Goal: Find specific page/section: Find specific page/section

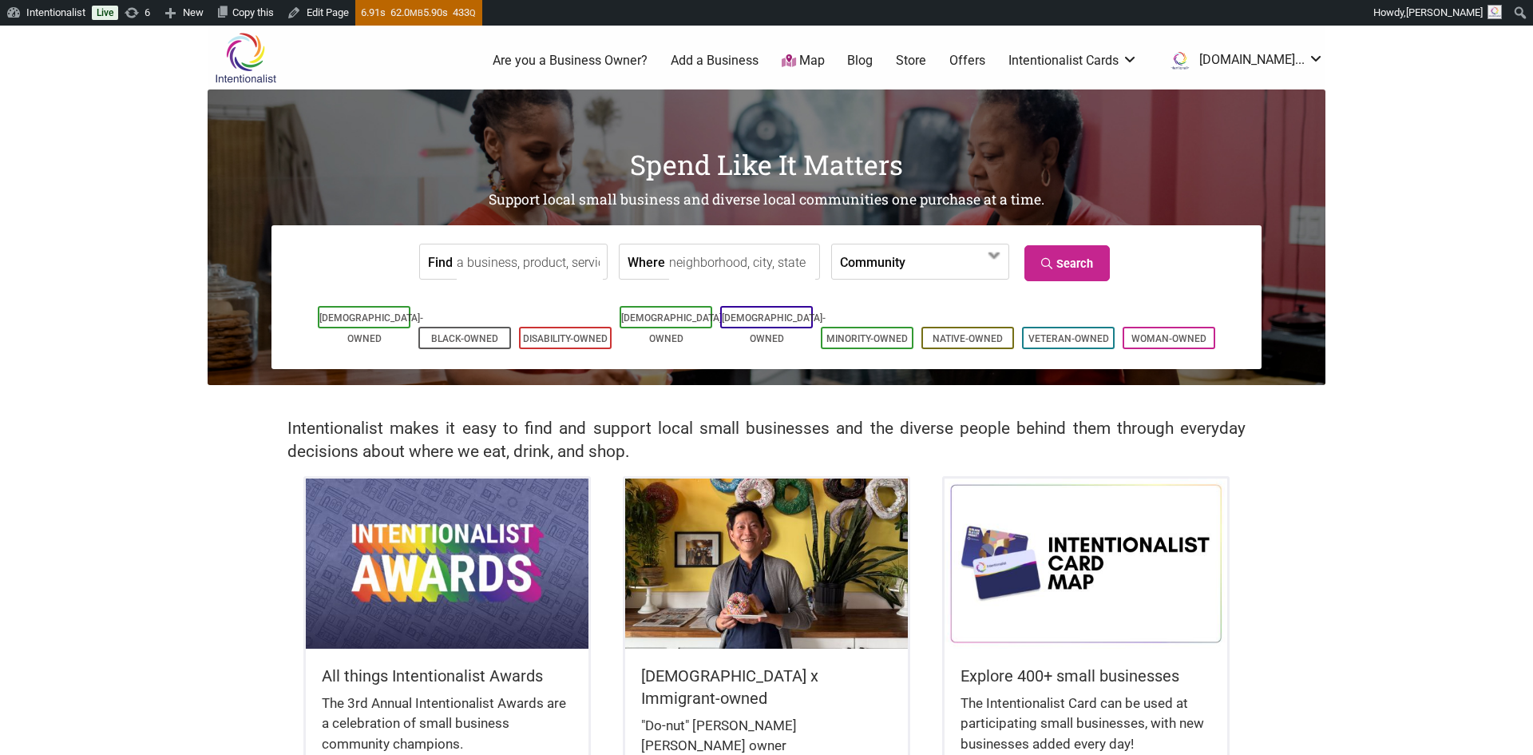
click at [926, 55] on link "Store" at bounding box center [911, 61] width 30 height 18
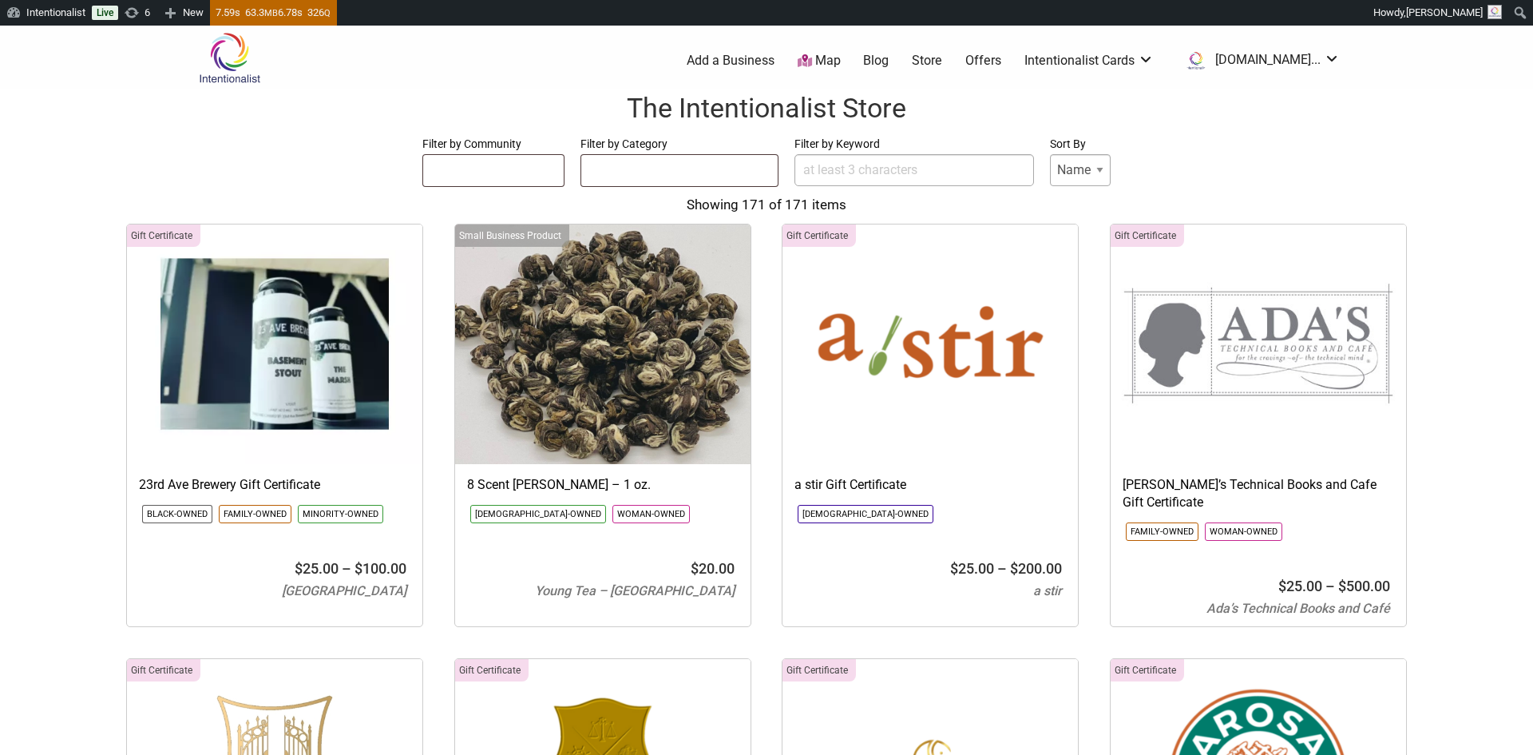
select select
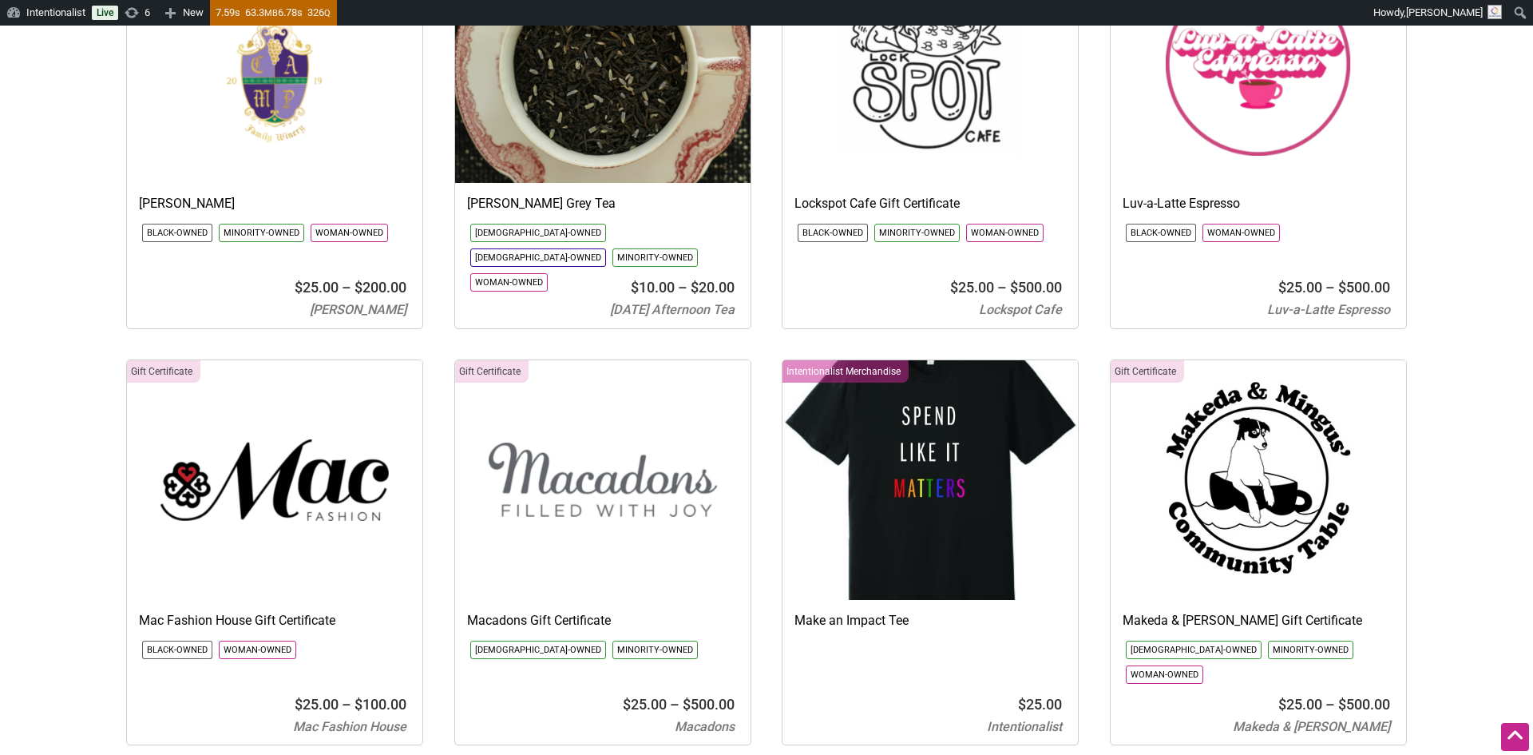
scroll to position [8337, 0]
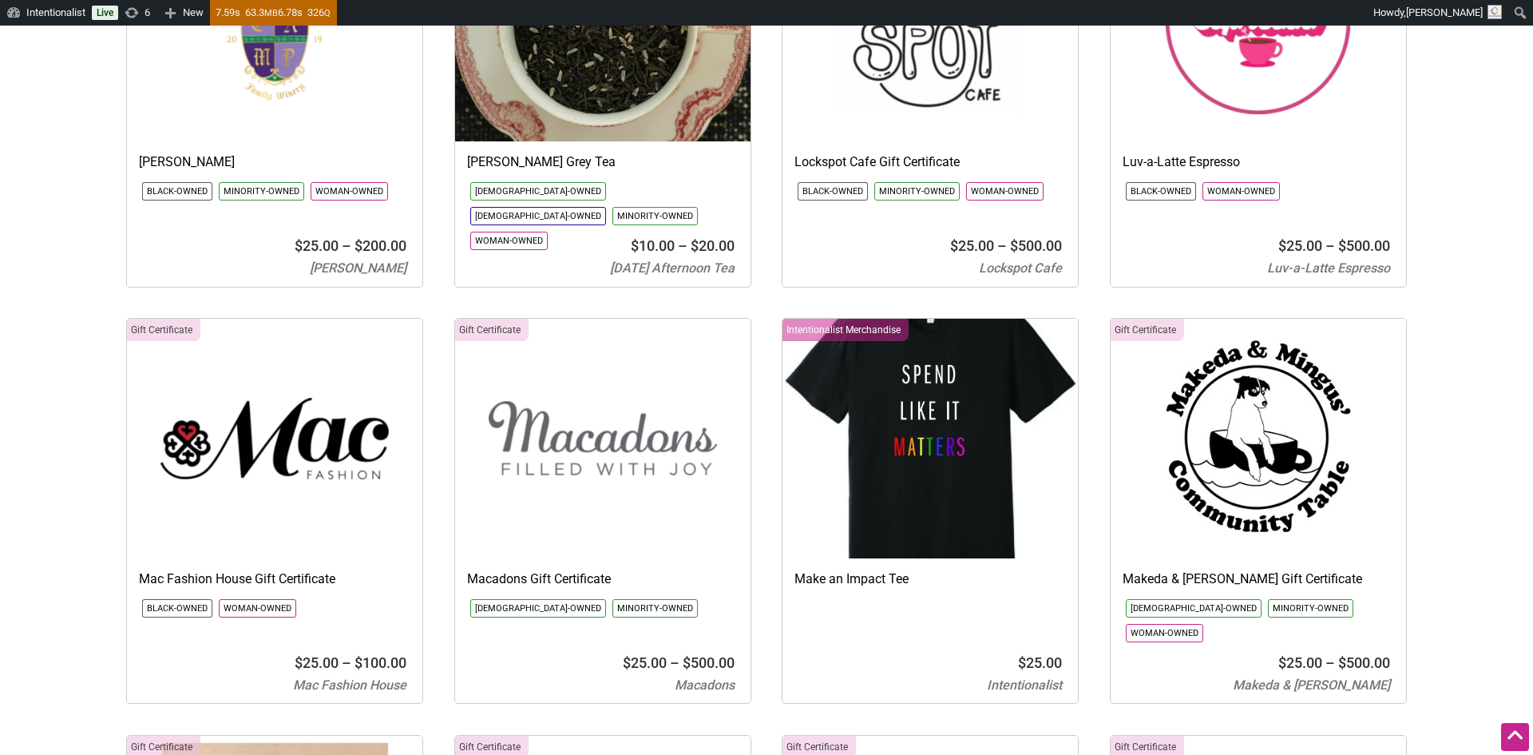
click at [863, 596] on div at bounding box center [929, 620] width 271 height 48
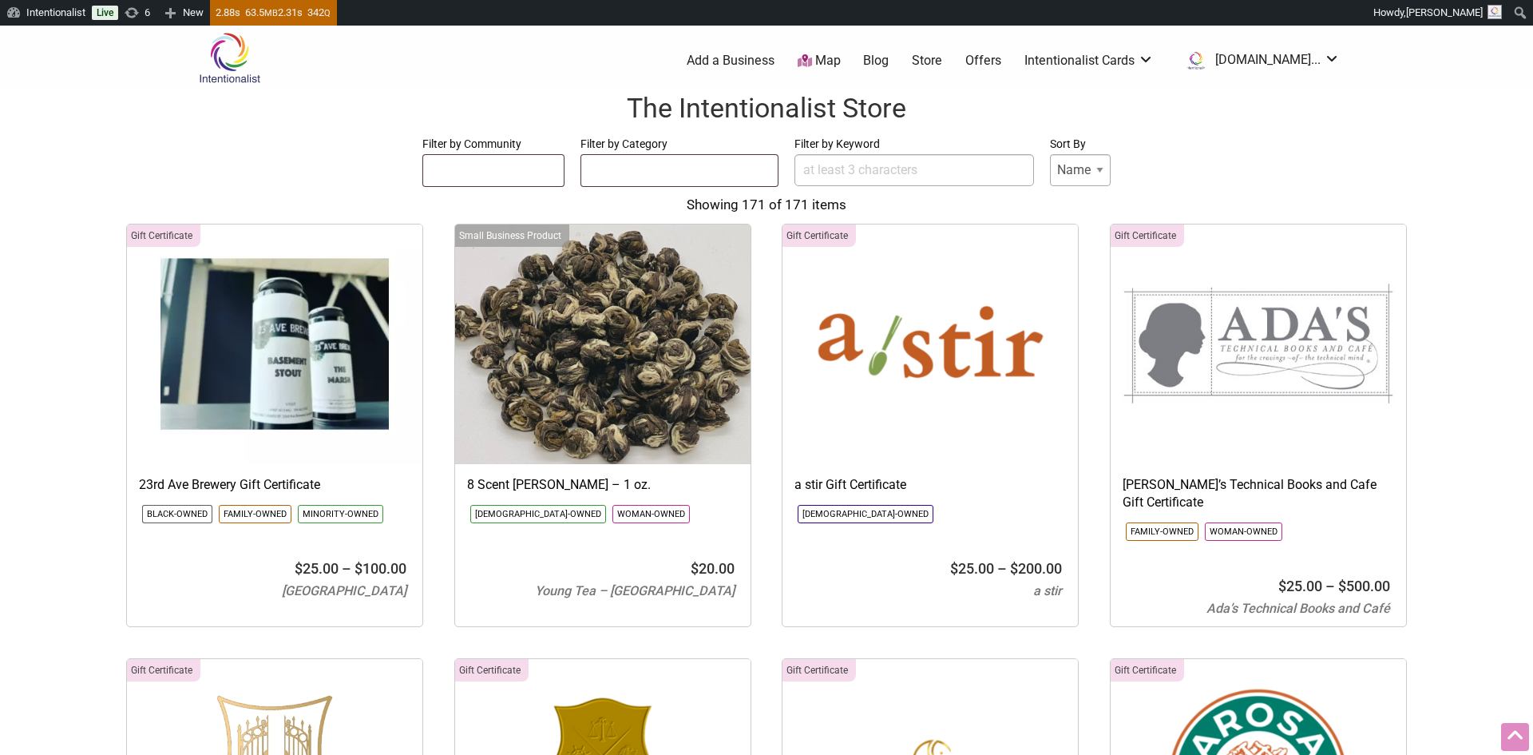
select select
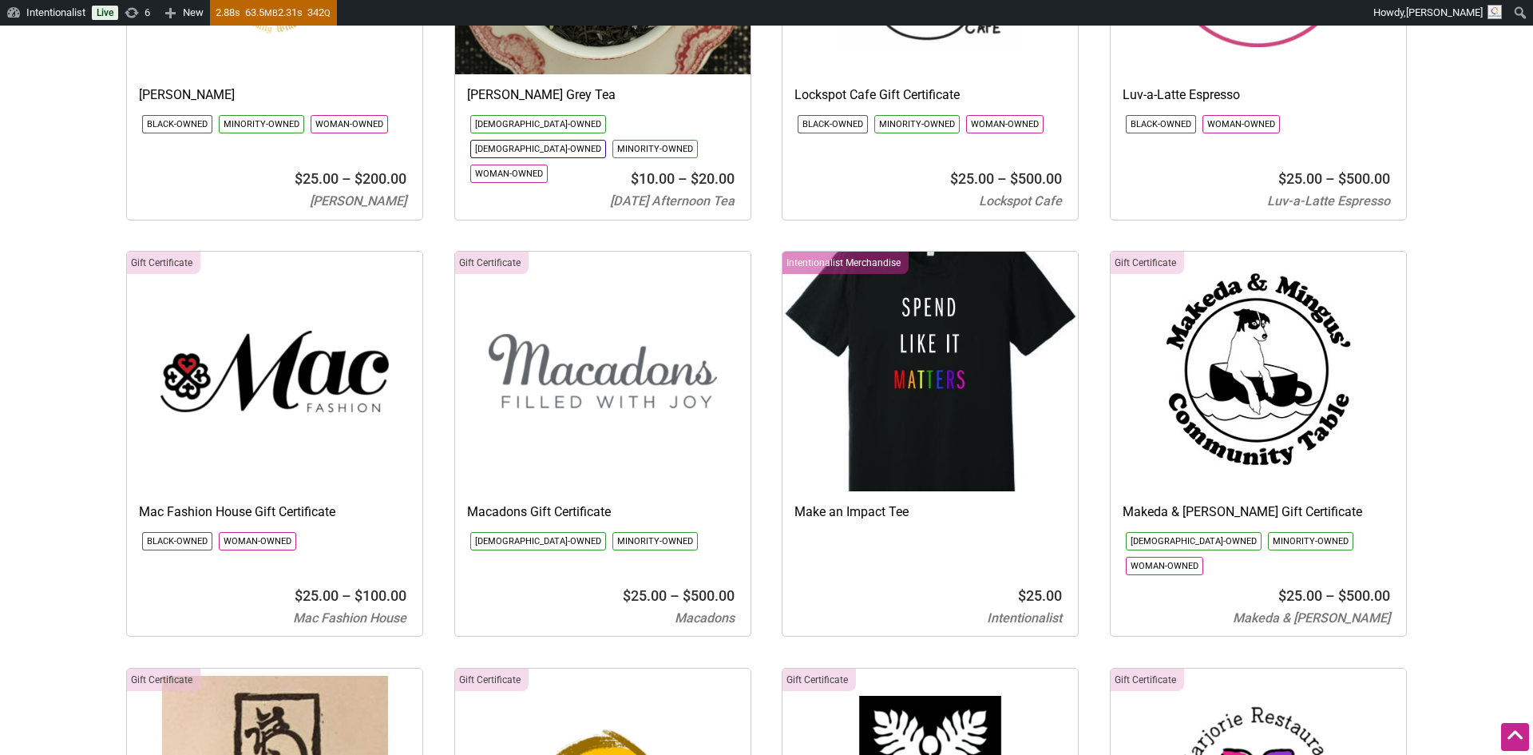
scroll to position [8411, 0]
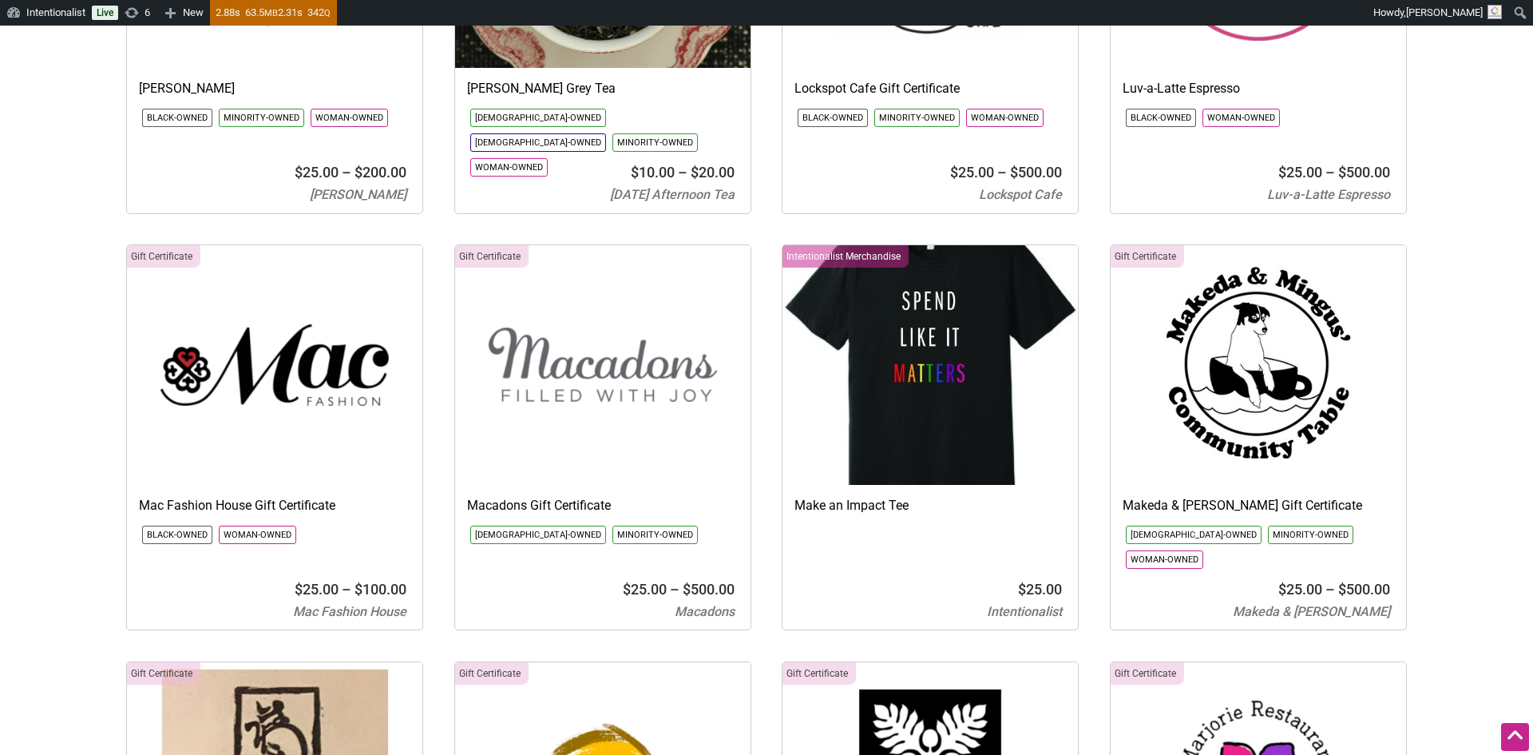
click at [899, 522] on div at bounding box center [929, 546] width 271 height 48
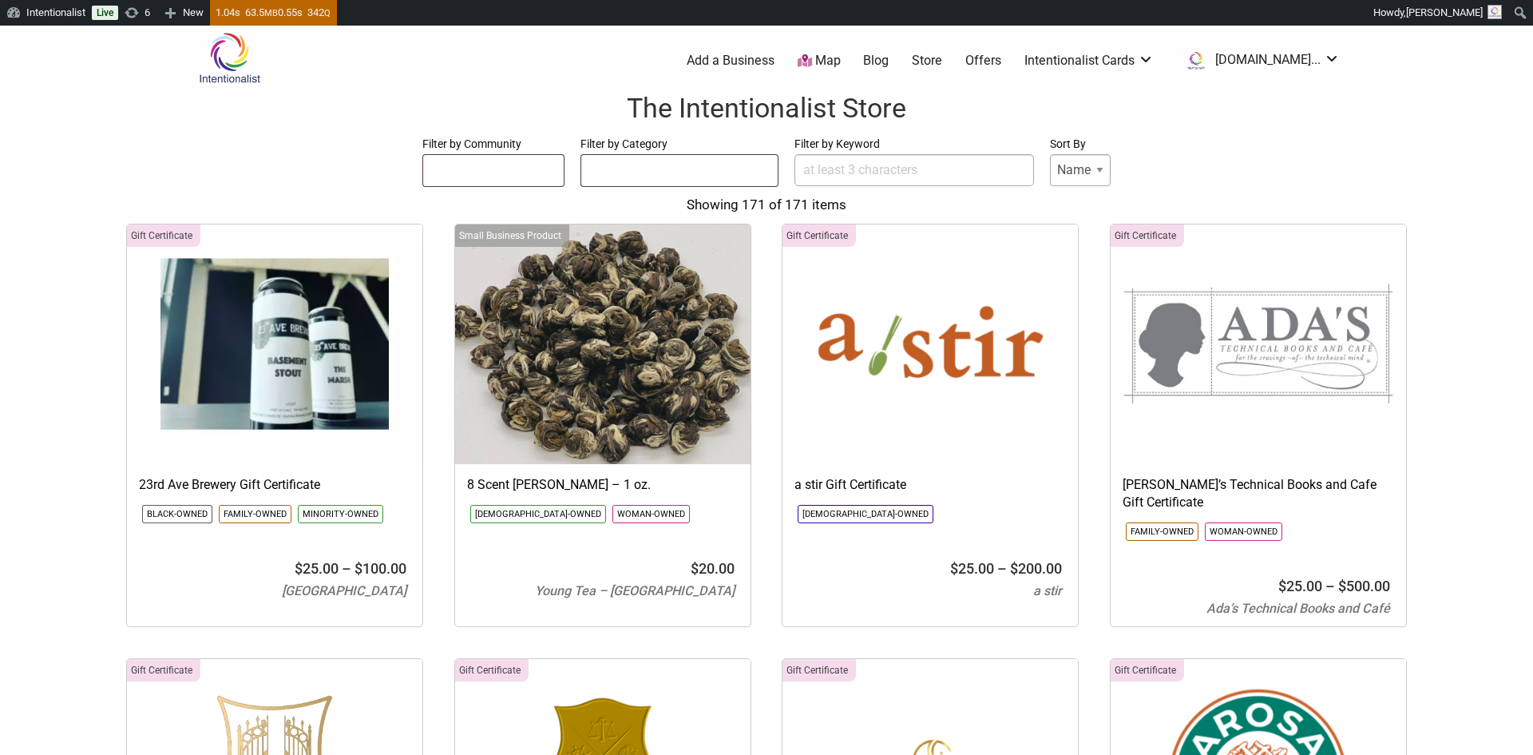
select select
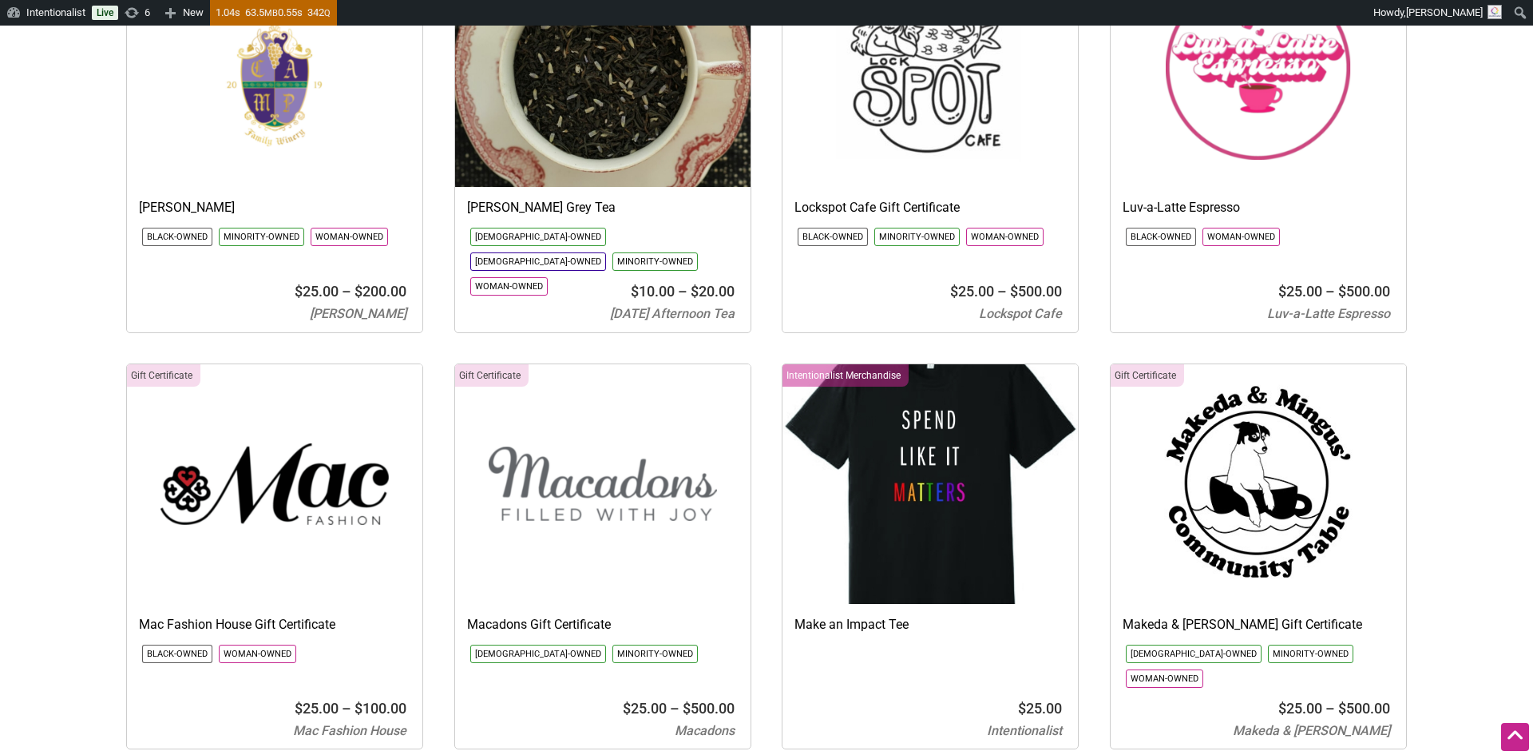
scroll to position [8298, 0]
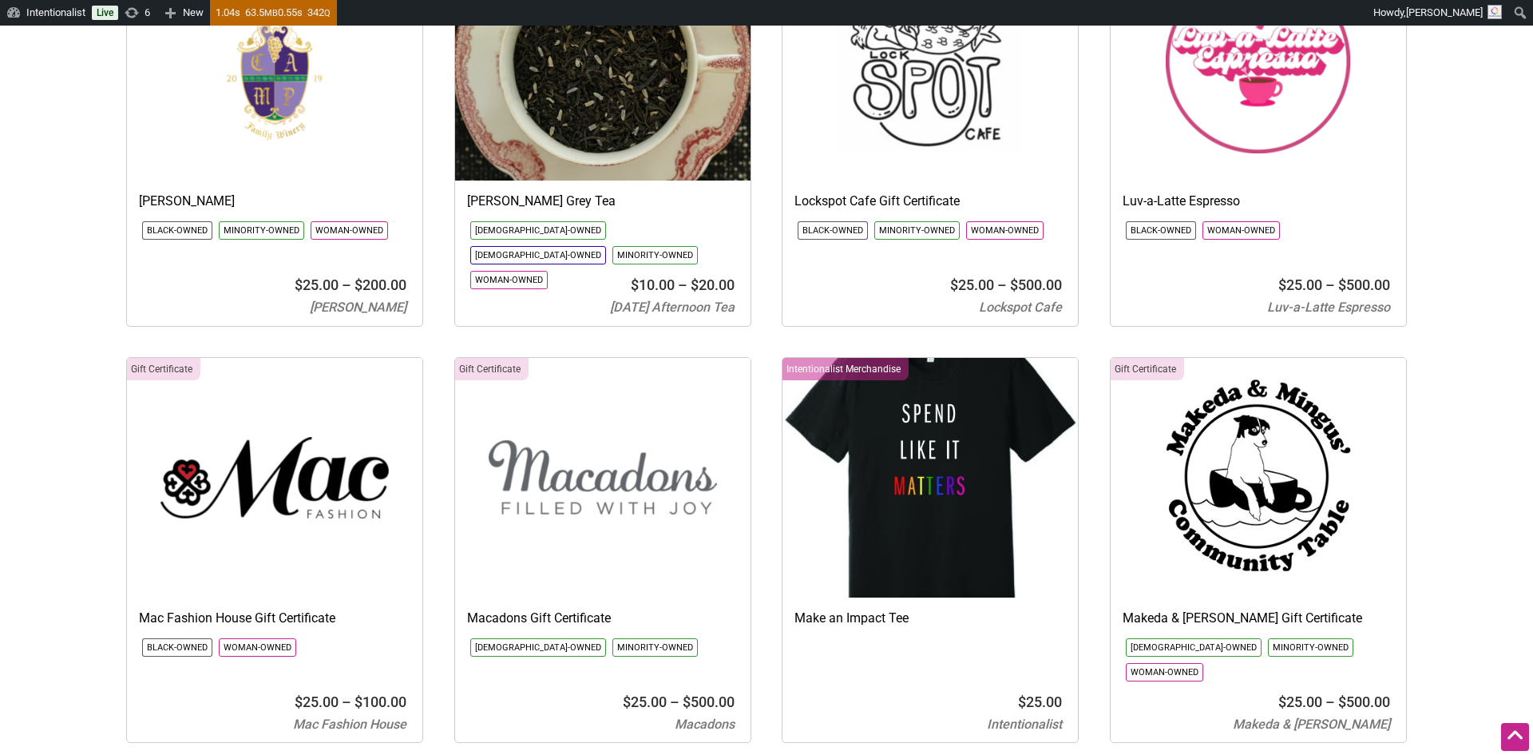
click at [944, 413] on img at bounding box center [929, 478] width 295 height 240
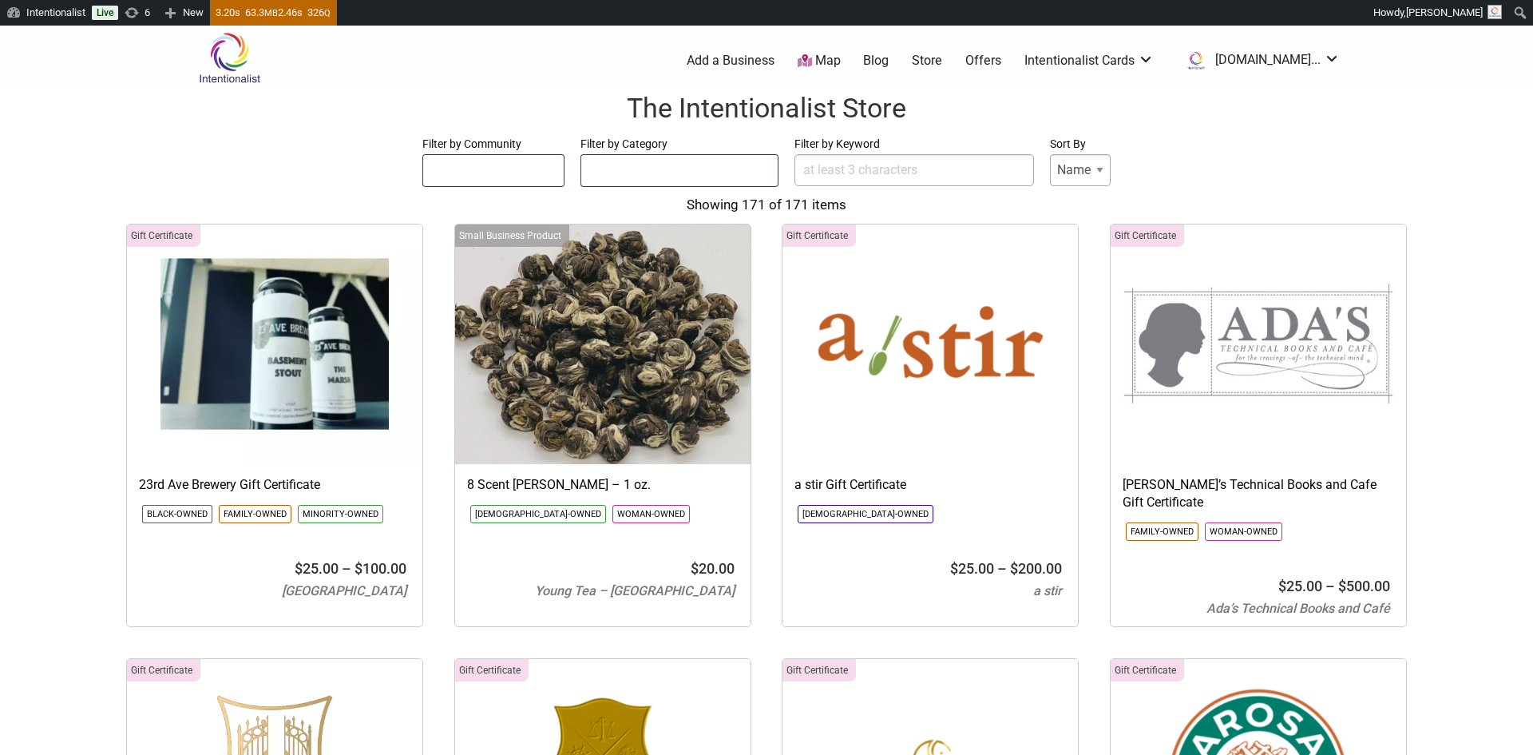
select select
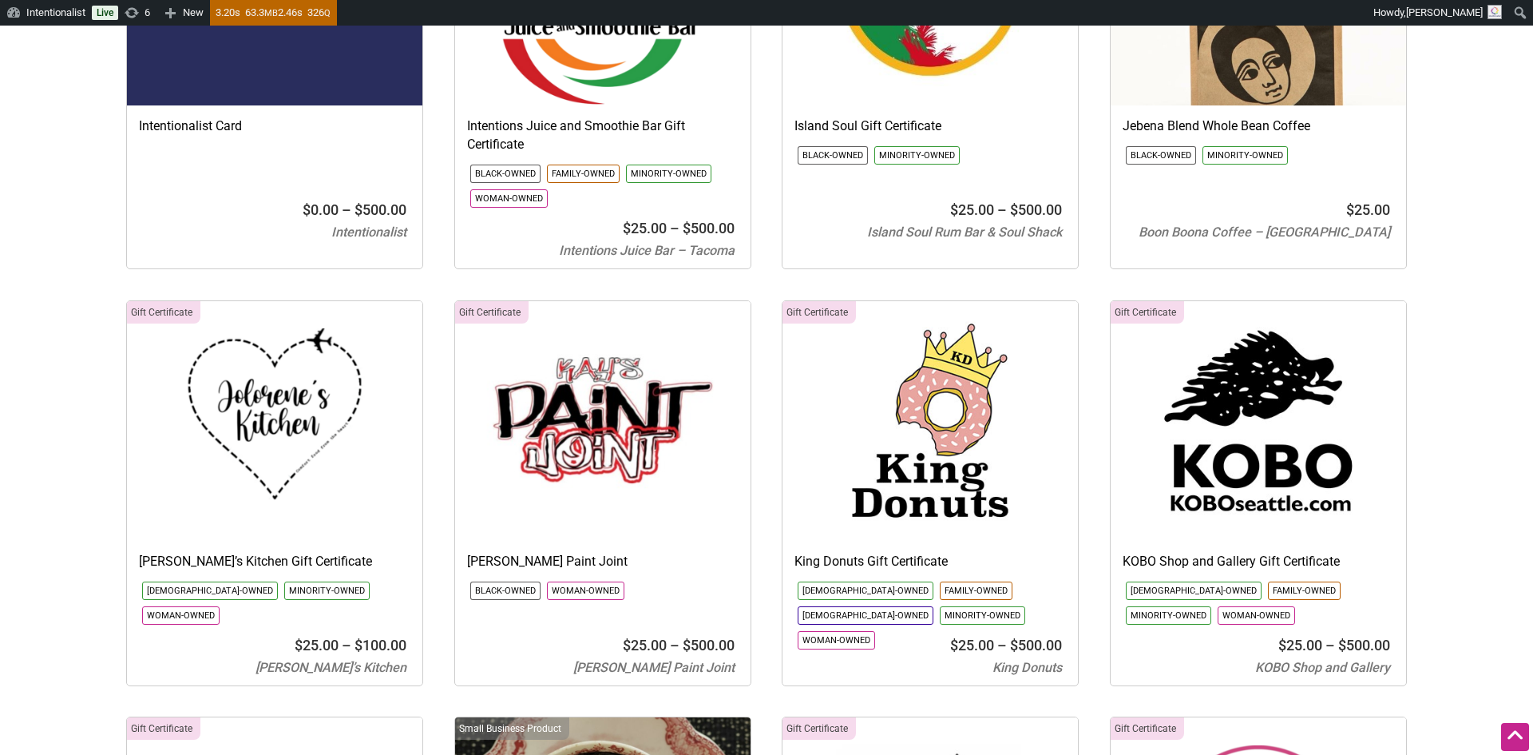
scroll to position [7465, 0]
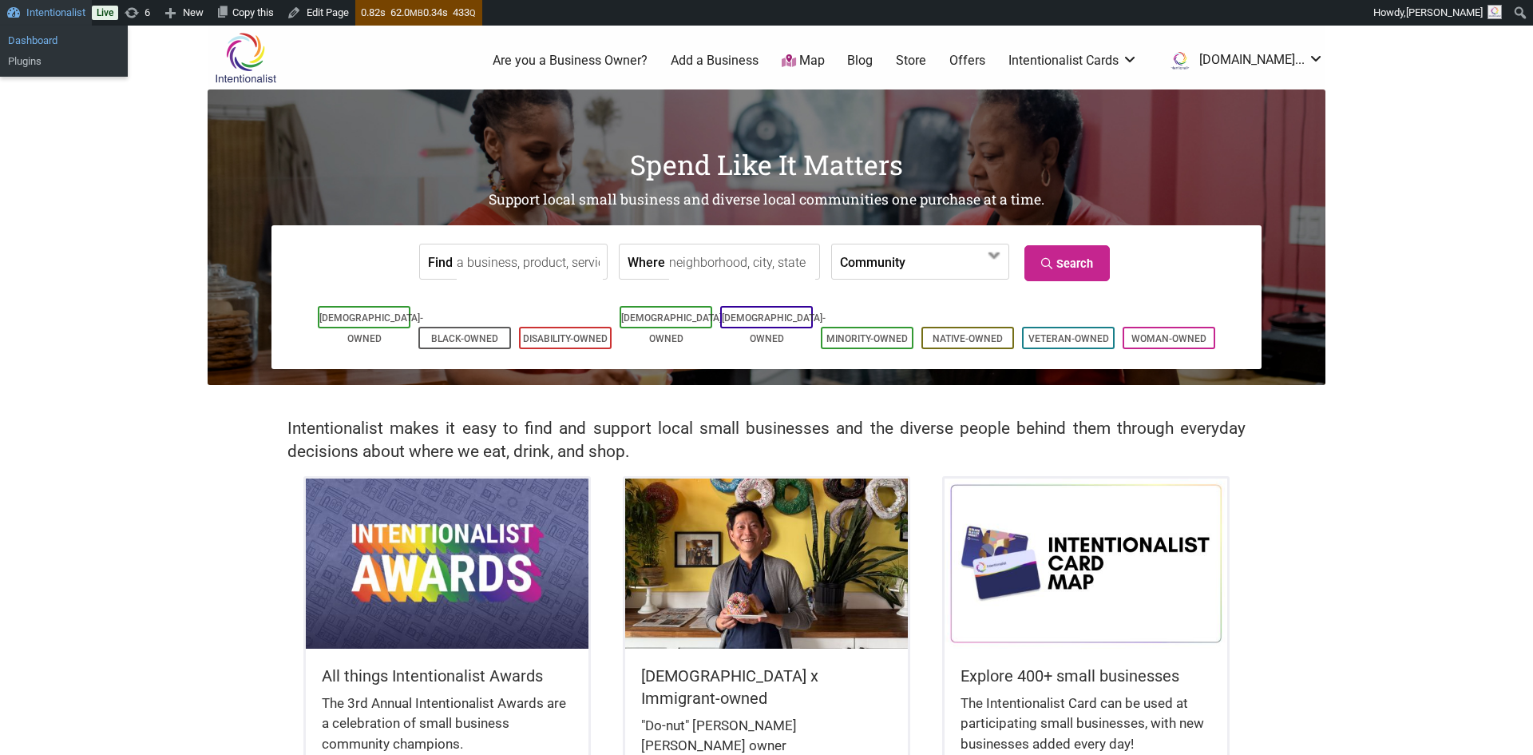
click at [32, 38] on link "Dashboard" at bounding box center [64, 40] width 128 height 21
click at [340, 5] on link "Edit Page" at bounding box center [317, 13] width 75 height 26
